Goal: Information Seeking & Learning: Find specific fact

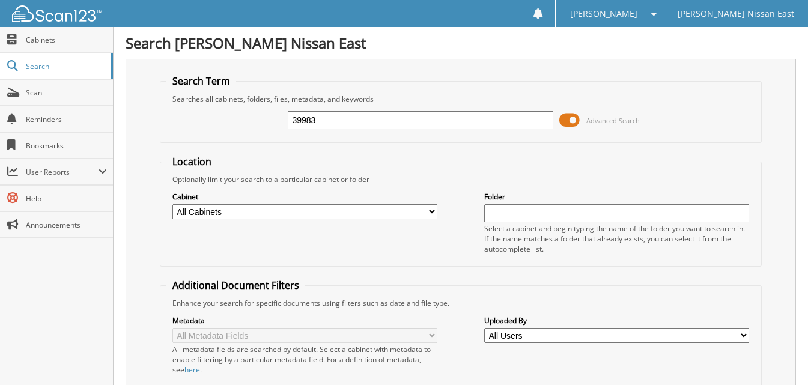
type input "39983"
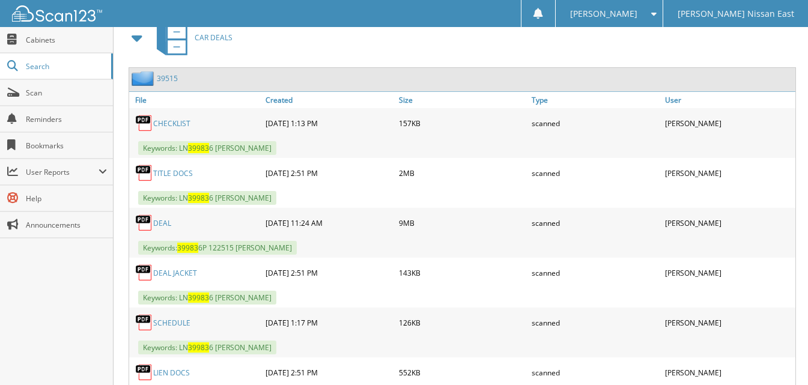
scroll to position [977, 0]
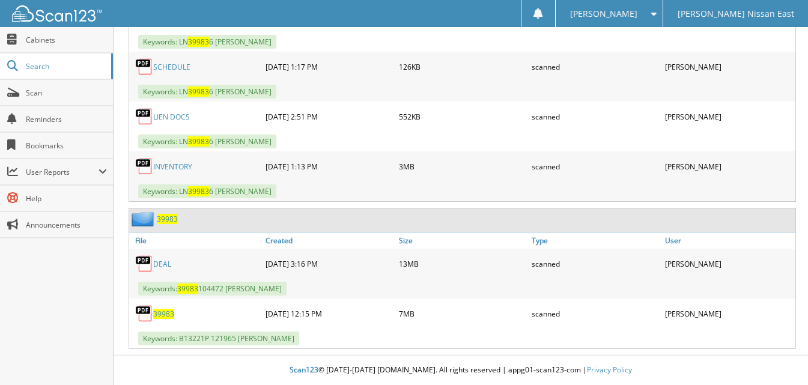
click at [160, 265] on link "DEAL" at bounding box center [162, 264] width 18 height 10
